Goal: Information Seeking & Learning: Learn about a topic

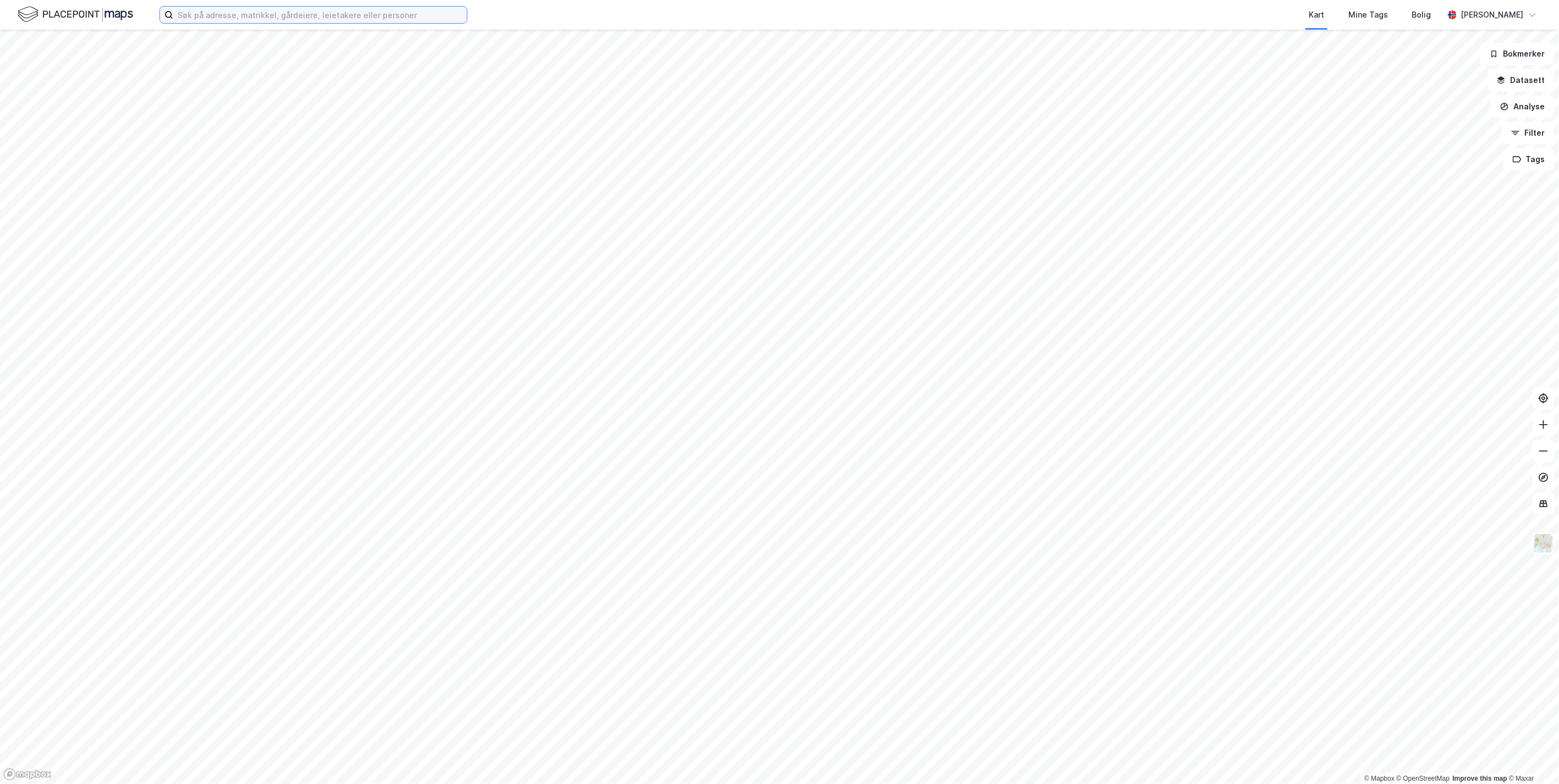
click at [243, 20] on input at bounding box center [320, 15] width 293 height 17
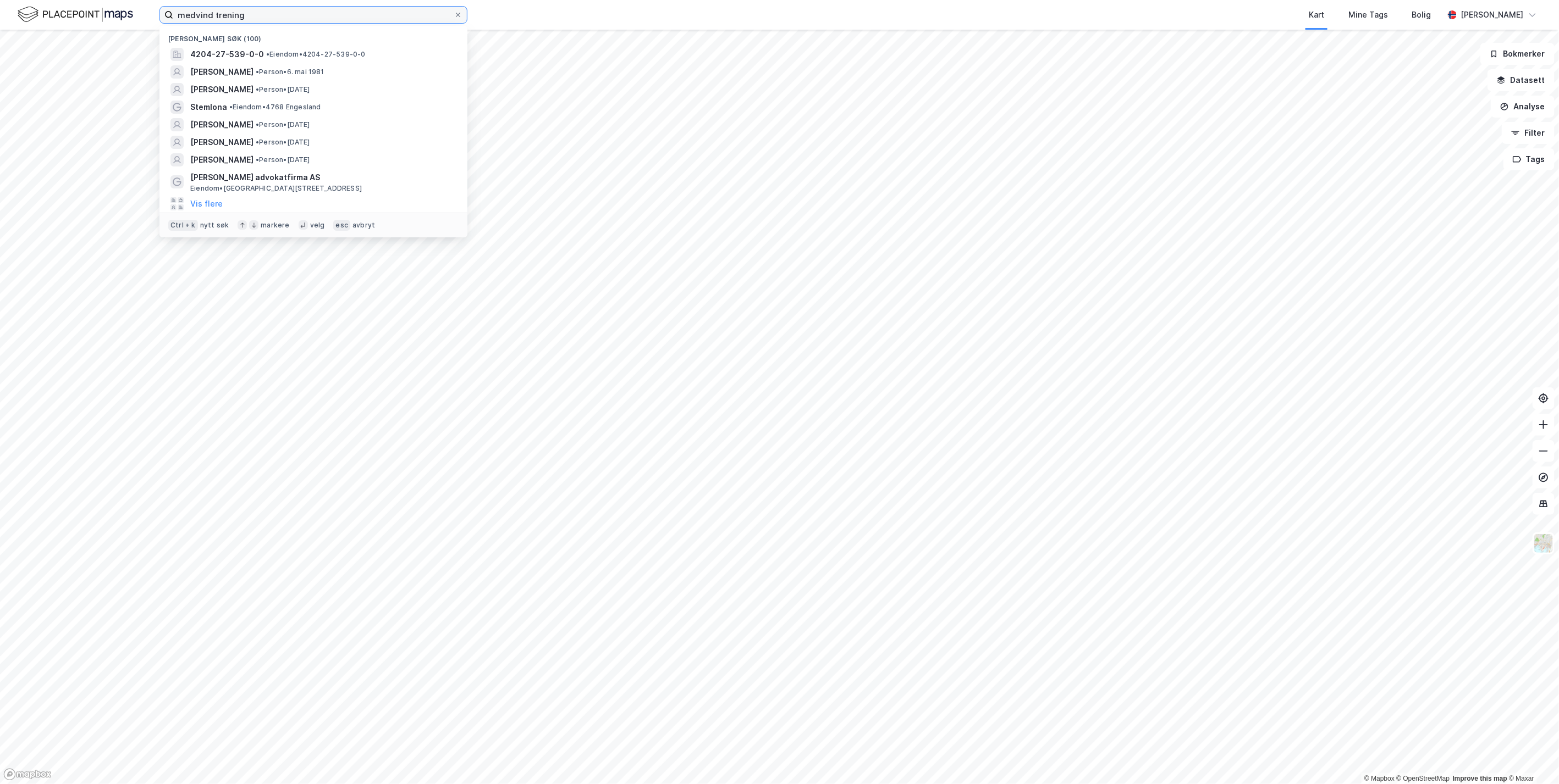
type input "medvind trening"
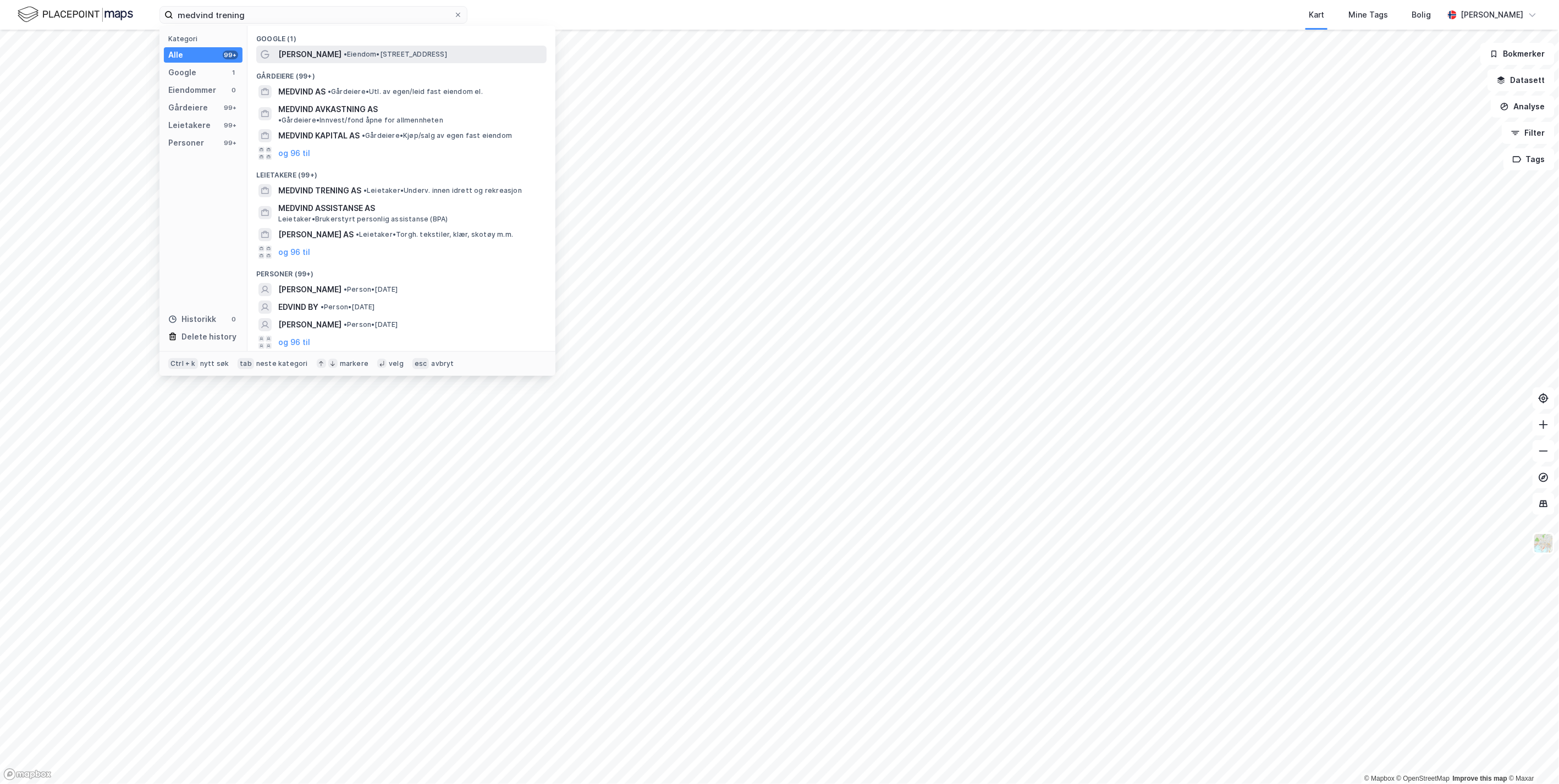
click at [291, 51] on span "[PERSON_NAME]" at bounding box center [309, 54] width 63 height 13
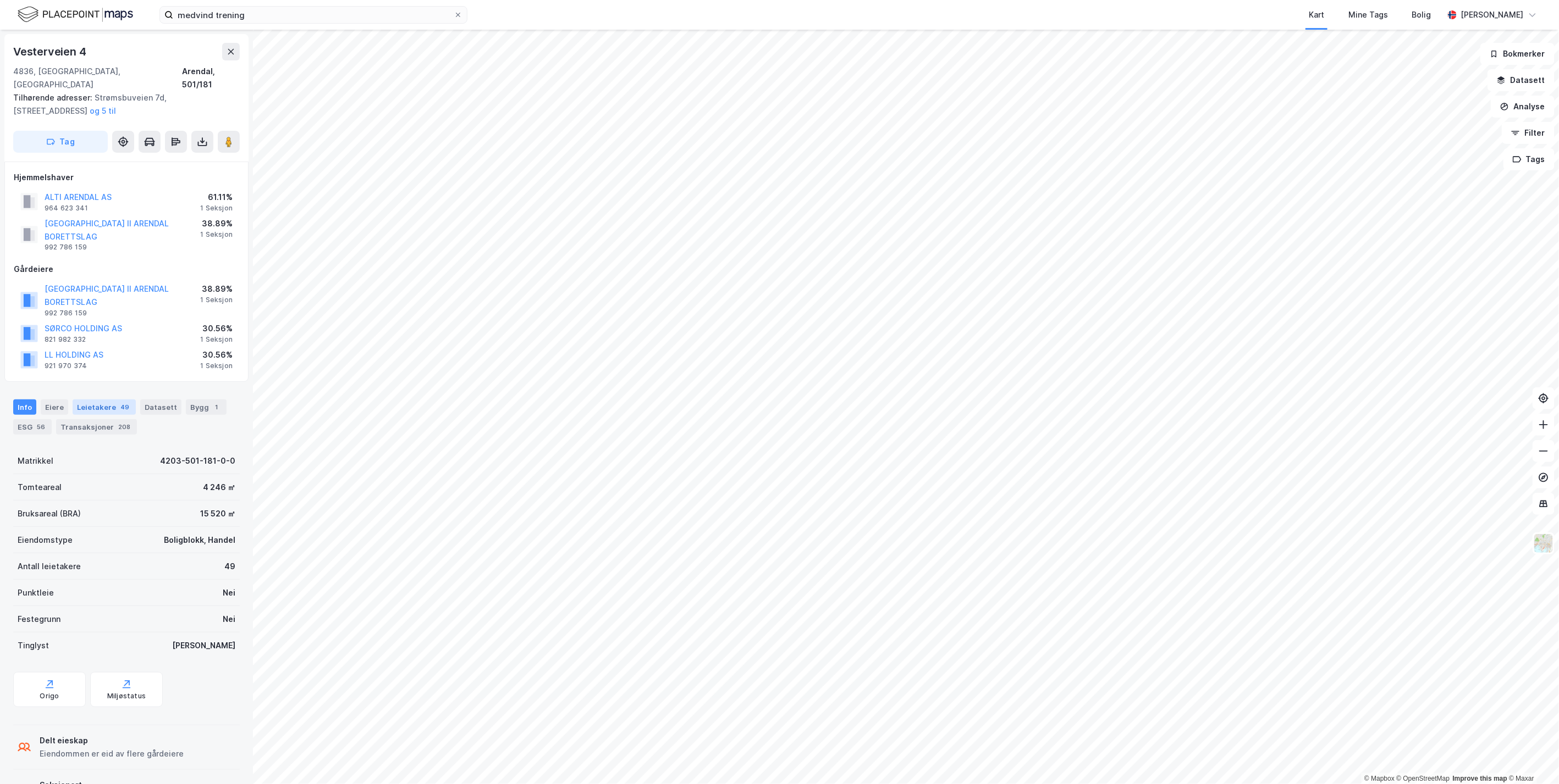
click at [96, 399] on div "Leietakere 49" at bounding box center [104, 407] width 63 height 15
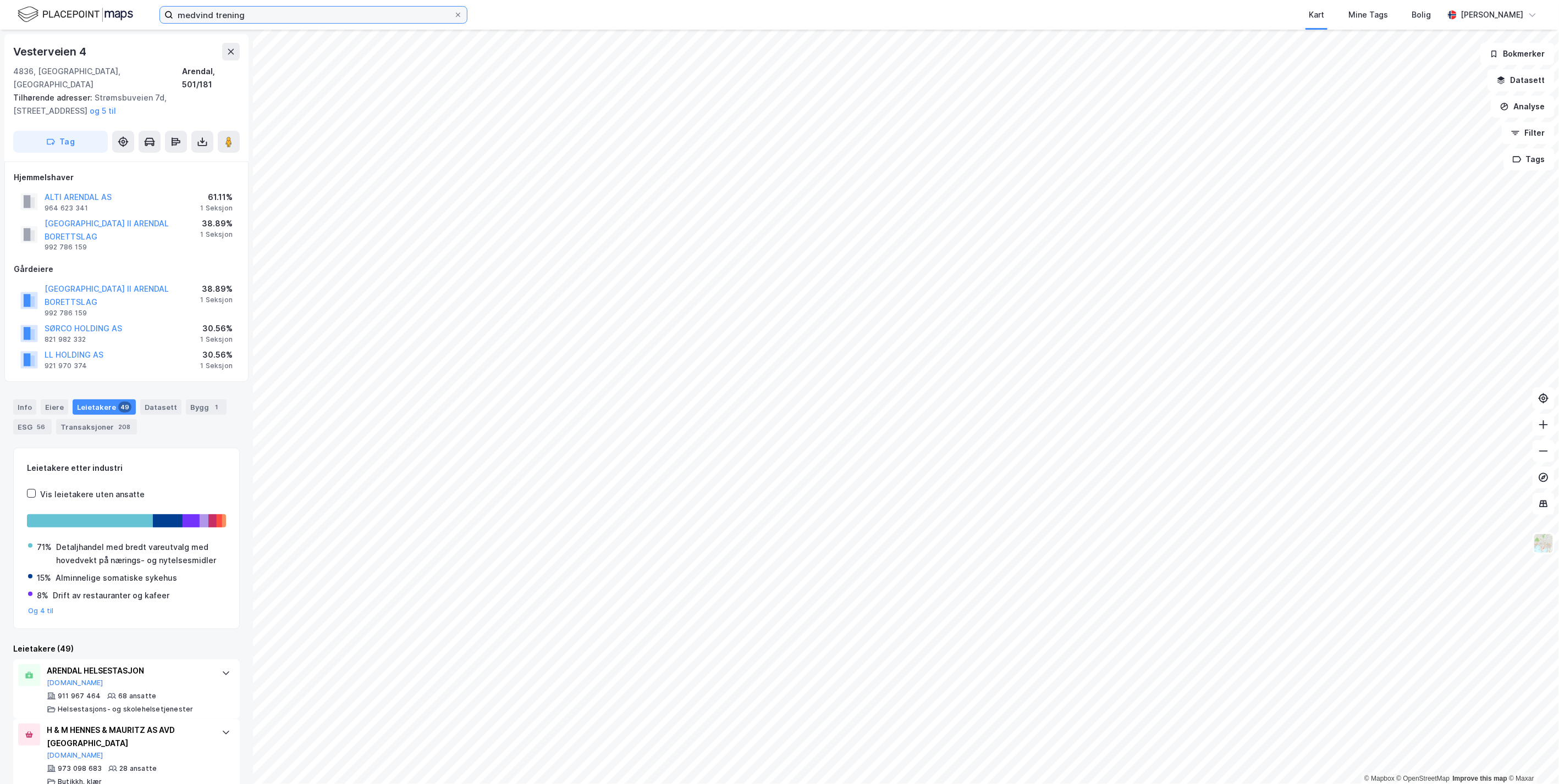
click at [277, 14] on input "medvind trening" at bounding box center [313, 15] width 281 height 17
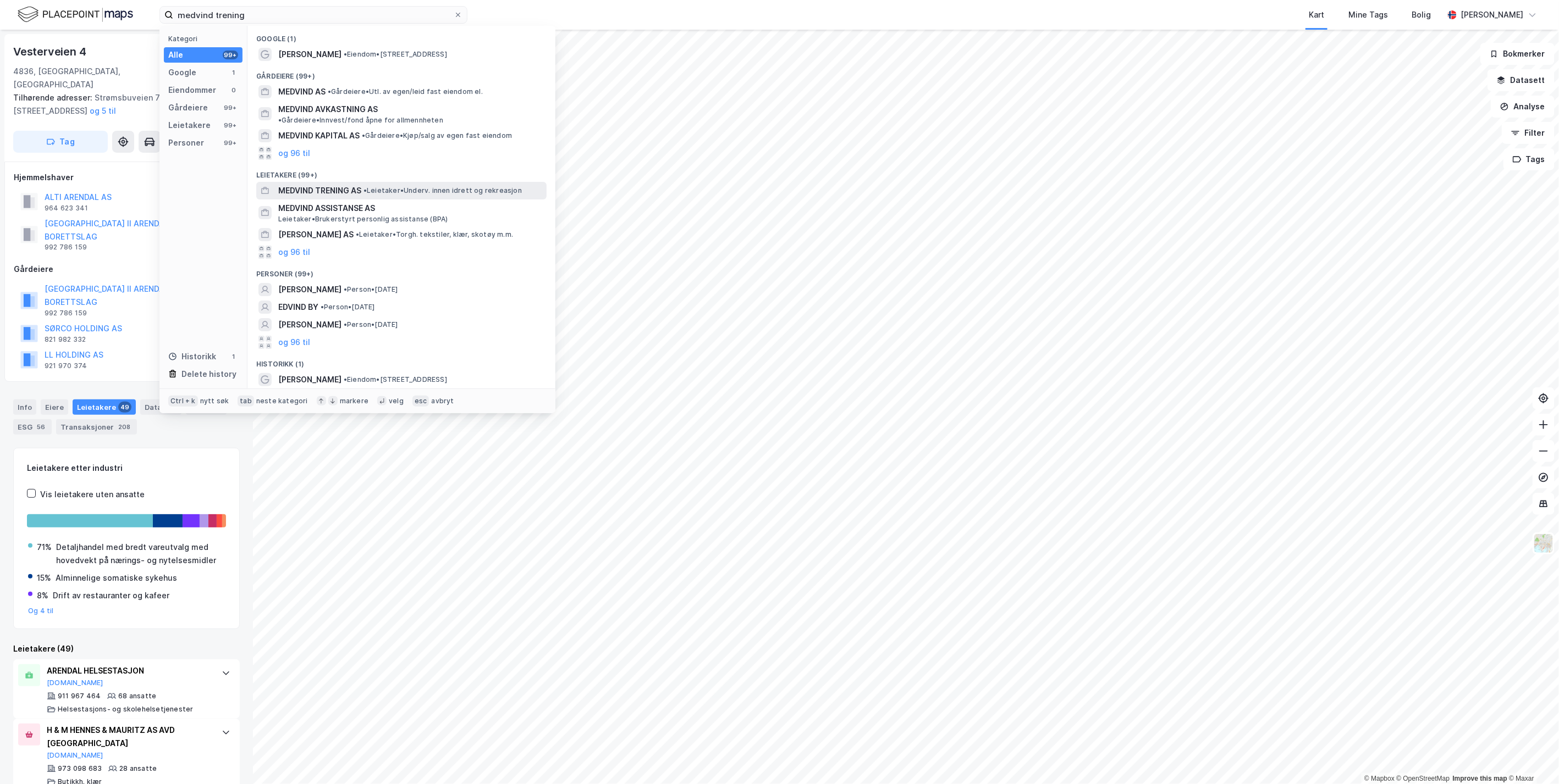
click at [307, 184] on span "MEDVIND TRENING AS" at bounding box center [320, 190] width 83 height 13
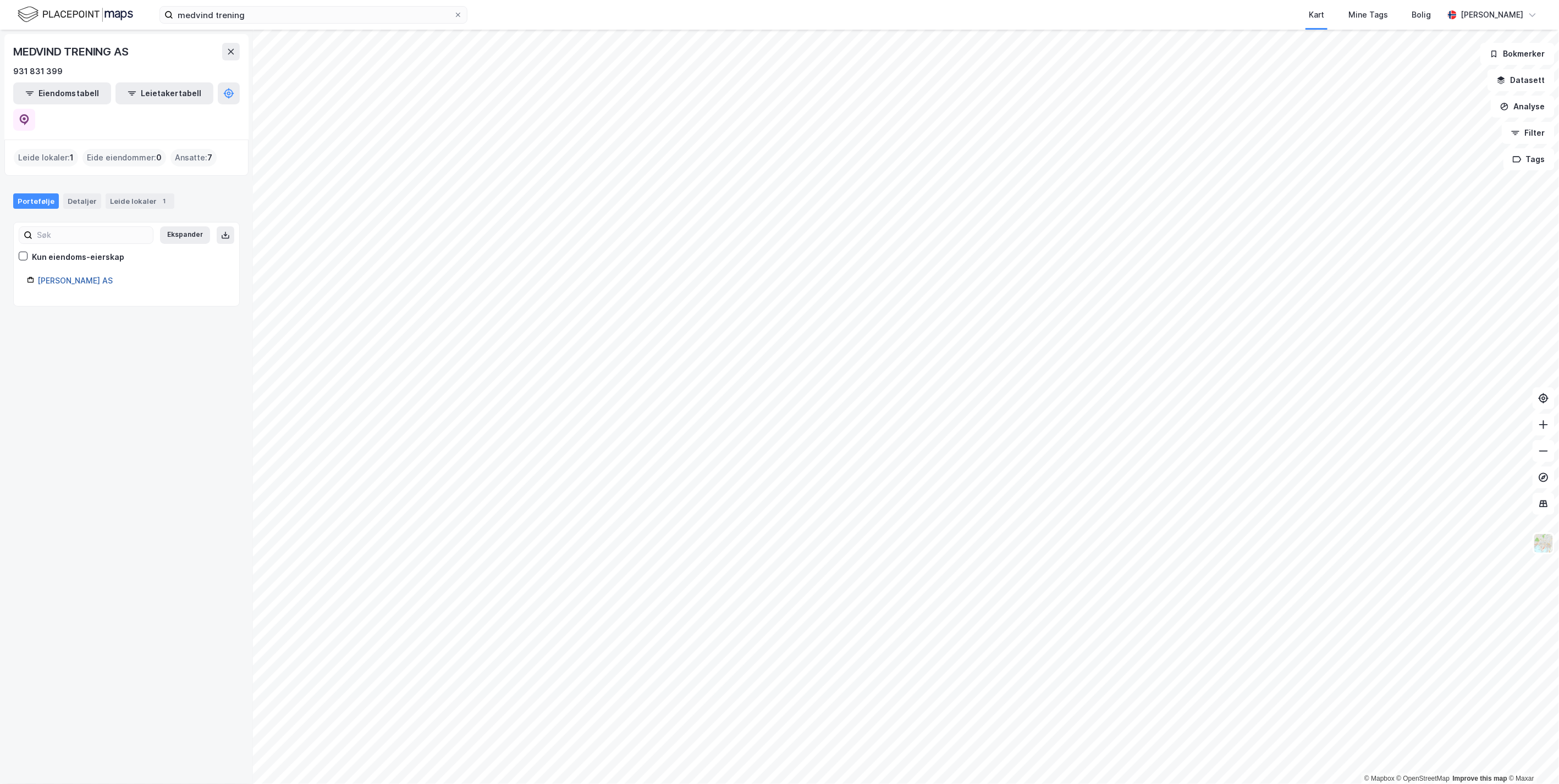
click at [84, 276] on link "[PERSON_NAME] AS" at bounding box center [75, 281] width 75 height 10
click at [29, 114] on icon at bounding box center [24, 119] width 11 height 11
click at [69, 93] on button "Eiendomstabell" at bounding box center [62, 93] width 98 height 22
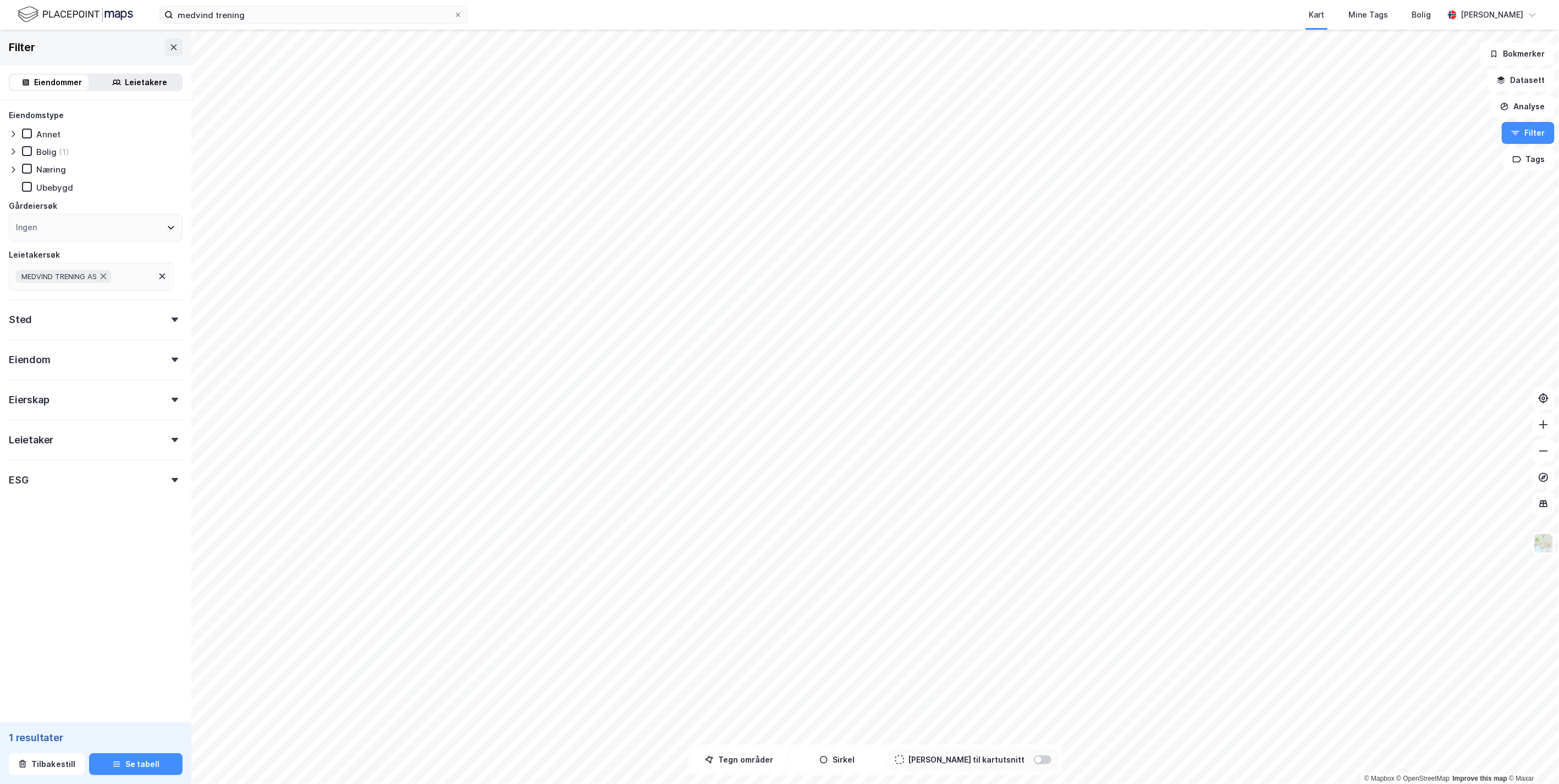
click at [125, 81] on div "Leietakere" at bounding box center [146, 82] width 42 height 13
